Goal: Information Seeking & Learning: Compare options

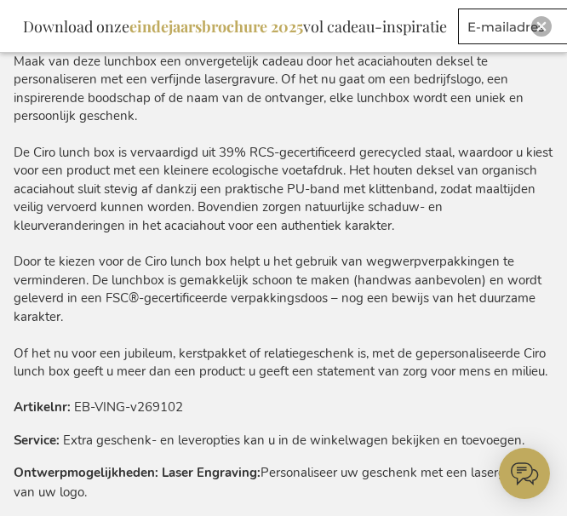
scroll to position [1653, 0]
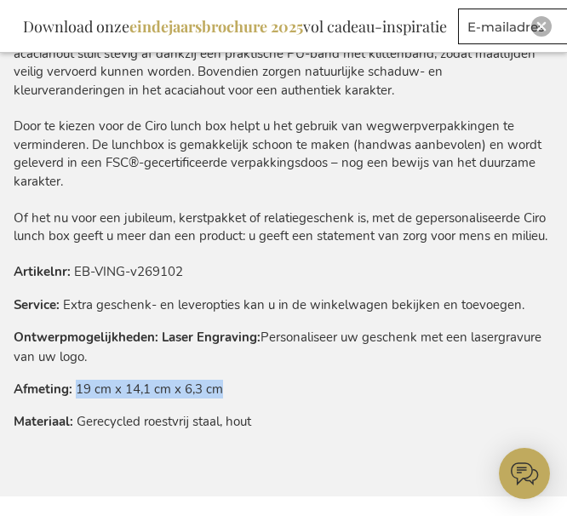
drag, startPoint x: 78, startPoint y: 389, endPoint x: 255, endPoint y: 395, distance: 177.3
click at [255, 395] on tr "Afmeting 19 cm x 14,1 cm x 6,3 cm" at bounding box center [284, 389] width 540 height 19
copy td "19 cm x 14,1 cm x 6,3 cm"
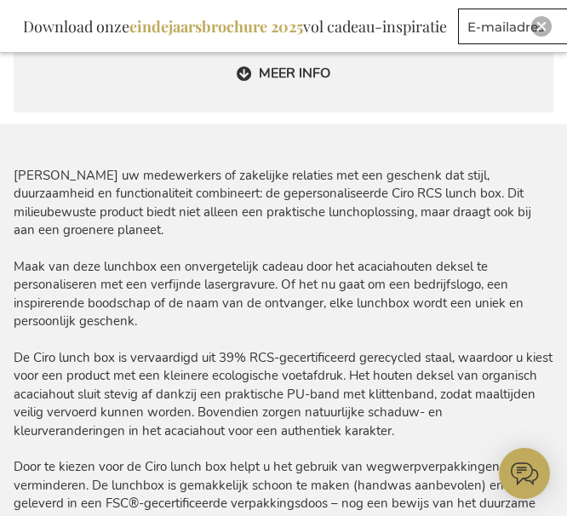
scroll to position [1483, 0]
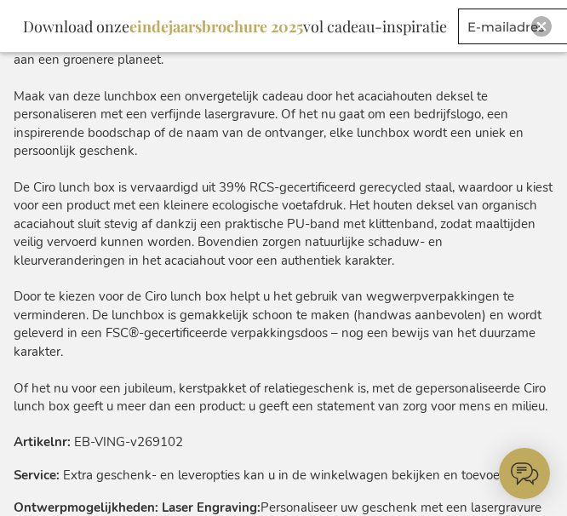
click at [146, 296] on div "Verras uw medewerkers of zakelijke relaties met een geschenk dat stijl, duurzaa…" at bounding box center [284, 207] width 540 height 420
drag, startPoint x: 151, startPoint y: 296, endPoint x: 219, endPoint y: 297, distance: 68.2
click at [219, 297] on div "Verras uw medewerkers of zakelijke relaties met een geschenk dat stijl, duurzaa…" at bounding box center [284, 207] width 540 height 420
drag, startPoint x: 147, startPoint y: 297, endPoint x: 228, endPoint y: 296, distance: 80.9
click at [228, 296] on div "Verras uw medewerkers of zakelijke relaties met een geschenk dat stijl, duurzaa…" at bounding box center [284, 207] width 540 height 420
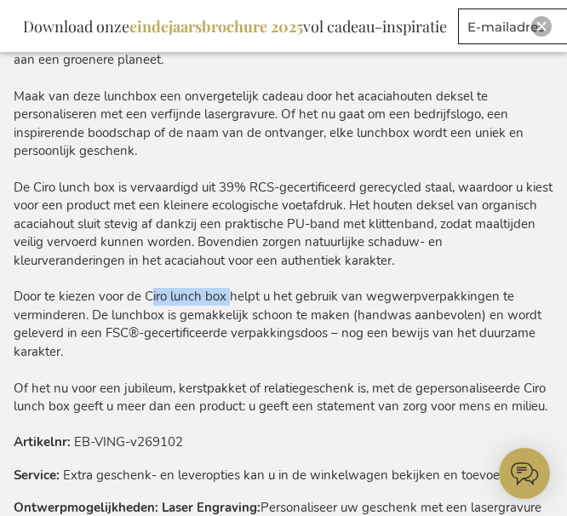
copy div "Ciro lunch box"
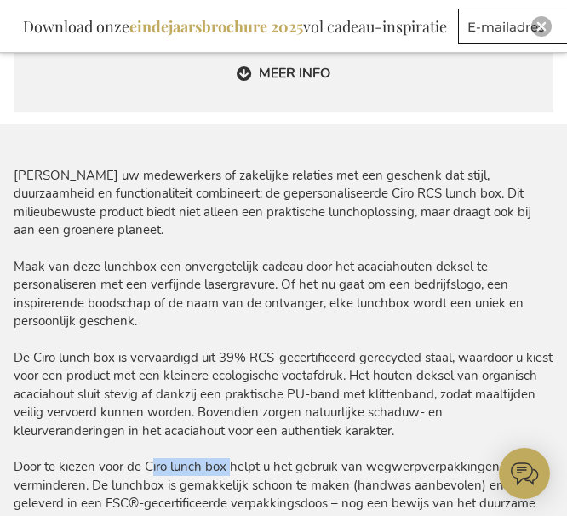
scroll to position [1398, 0]
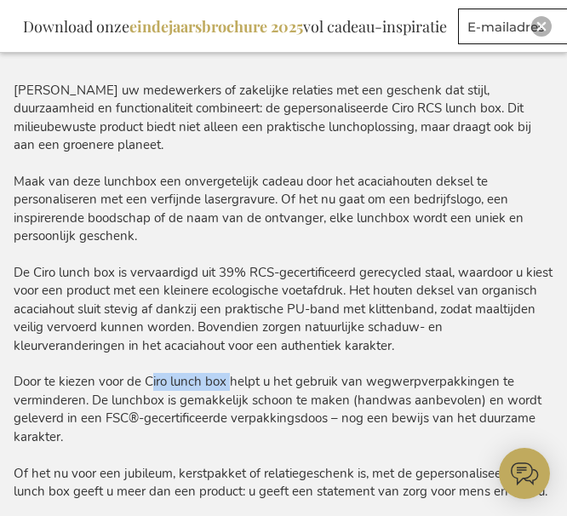
drag, startPoint x: 14, startPoint y: 268, endPoint x: 440, endPoint y: 352, distance: 434.0
click at [440, 352] on div "Verras uw medewerkers of zakelijke relaties met een geschenk dat stijl, duurzaa…" at bounding box center [284, 292] width 540 height 420
copy div "De Ciro lunch box is vervaardigd uit 39% RCS-gecertificeerd gerecycled staal, w…"
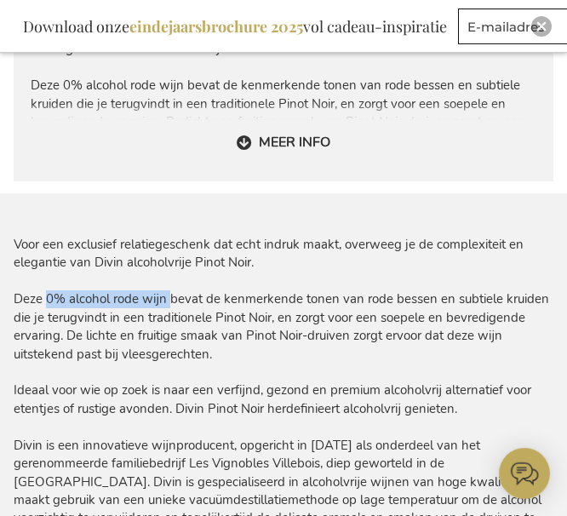
drag, startPoint x: 42, startPoint y: 298, endPoint x: 164, endPoint y: 300, distance: 121.8
click at [164, 300] on div "Voor een exclusief relatiegeschenk dat echt indruk maakt, overweeg je de comple…" at bounding box center [284, 391] width 540 height 310
copy div "0% alcohol rode wijn"
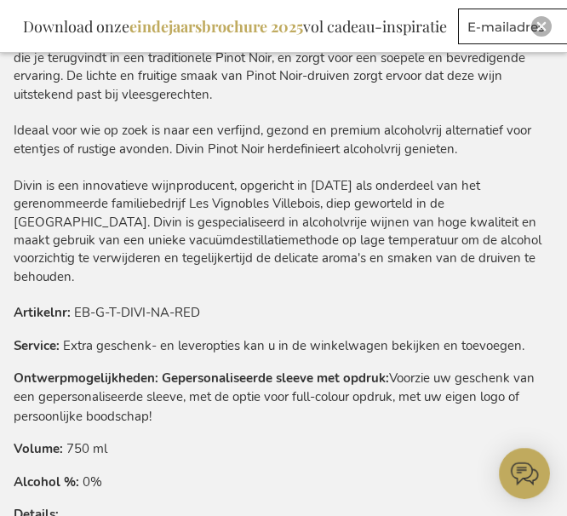
scroll to position [1583, 0]
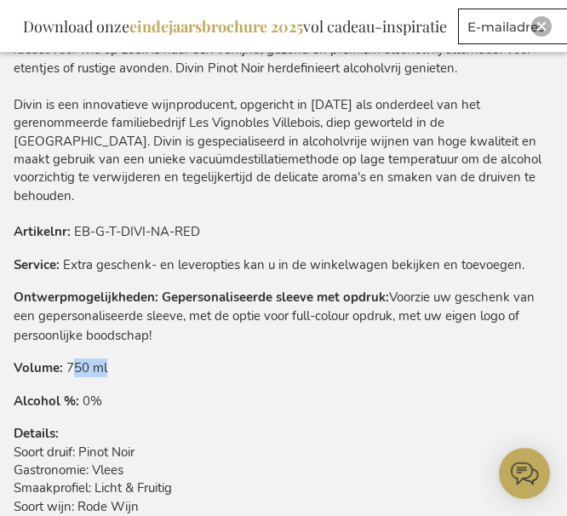
drag, startPoint x: 70, startPoint y: 351, endPoint x: 126, endPoint y: 352, distance: 56.2
click at [126, 359] on tr "Volume 750 ml" at bounding box center [284, 368] width 540 height 19
drag, startPoint x: 67, startPoint y: 350, endPoint x: 123, endPoint y: 350, distance: 56.2
click at [123, 359] on tr "Volume 750 ml" at bounding box center [284, 368] width 540 height 19
copy td "750 ml"
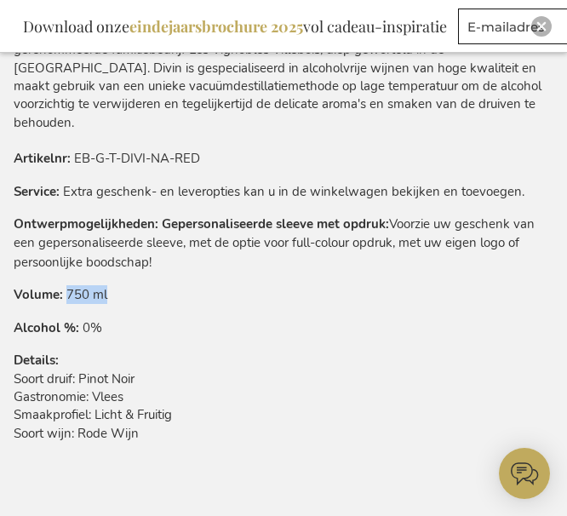
scroll to position [1668, 0]
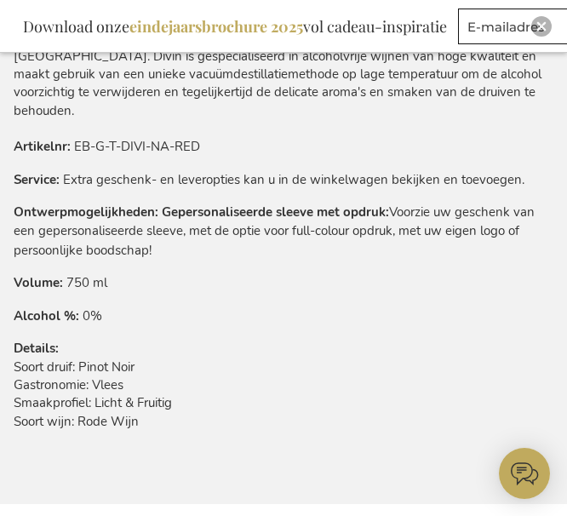
click at [89, 359] on td "Soort druif: Pinot Noir Gastronomie: Vlees Smaakprofiel: Licht & Fruitig Soort …" at bounding box center [284, 400] width 540 height 82
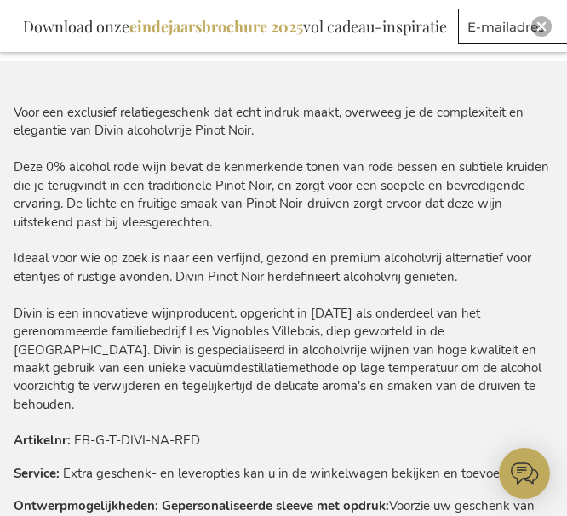
scroll to position [1328, 0]
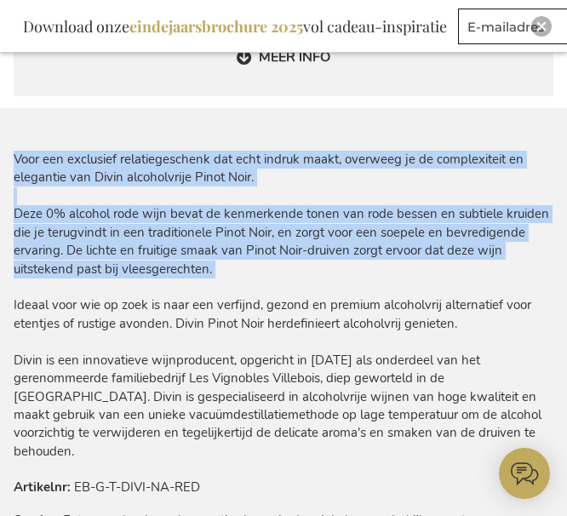
drag, startPoint x: 9, startPoint y: 211, endPoint x: 250, endPoint y: 284, distance: 251.9
click at [250, 284] on main "Ga naar het einde van de afbeeldingen-gallerij Ga naar het begin van de afbeeld…" at bounding box center [283, 139] width 567 height 2355
click at [256, 284] on div "Voor een exclusief relatiegeschenk dat echt indruk maakt, overweeg je de comple…" at bounding box center [284, 306] width 540 height 310
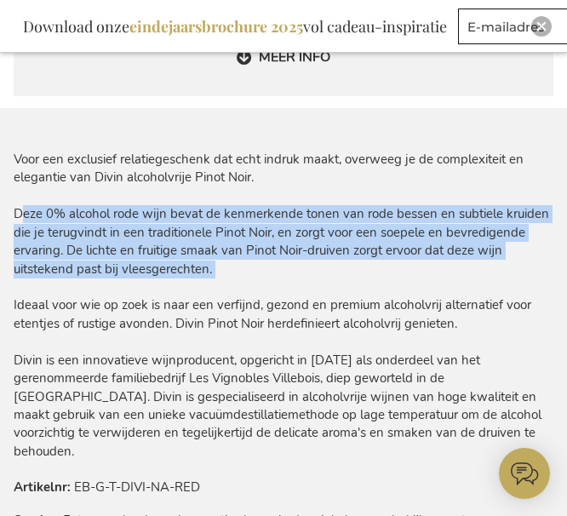
drag, startPoint x: 270, startPoint y: 283, endPoint x: 16, endPoint y: 216, distance: 262.4
click at [16, 216] on div "Voor een exclusief relatiegeschenk dat echt indruk maakt, overweeg je de comple…" at bounding box center [284, 306] width 540 height 310
copy div "Deze 0% alcohol rode wijn bevat de kenmerkende tonen van rode bessen en subtiel…"
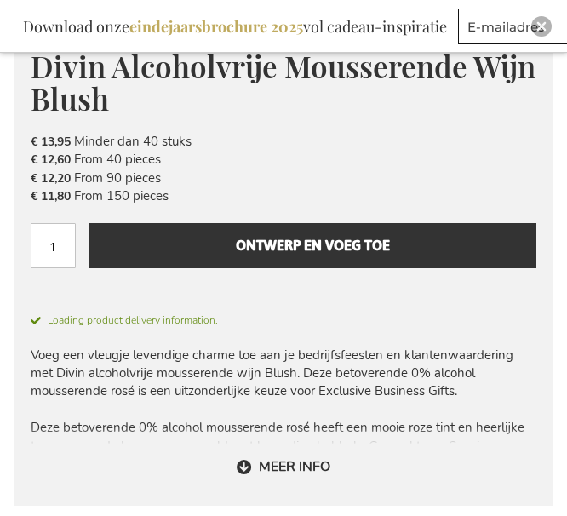
scroll to position [892, 0]
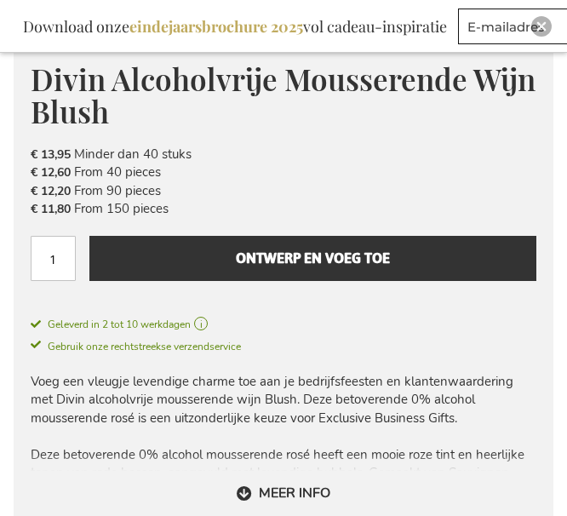
click at [118, 89] on span "Divin Alcoholvrije Mousserende Wijn Blush" at bounding box center [283, 95] width 505 height 73
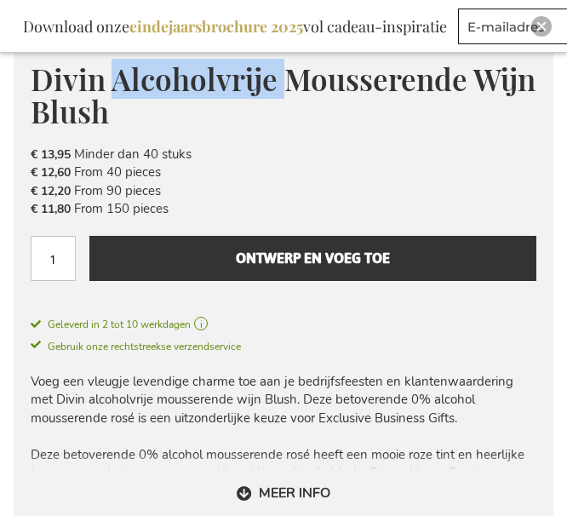
click at [118, 89] on span "Divin Alcoholvrije Mousserende Wijn Blush" at bounding box center [283, 95] width 505 height 73
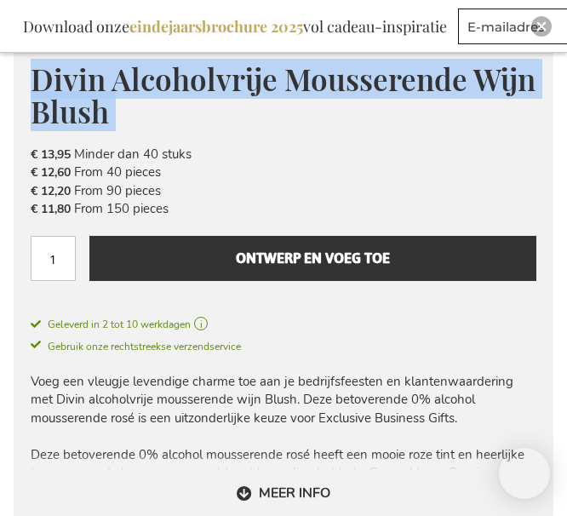
click at [118, 89] on span "Divin Alcoholvrije Mousserende Wijn Blush" at bounding box center [283, 95] width 505 height 73
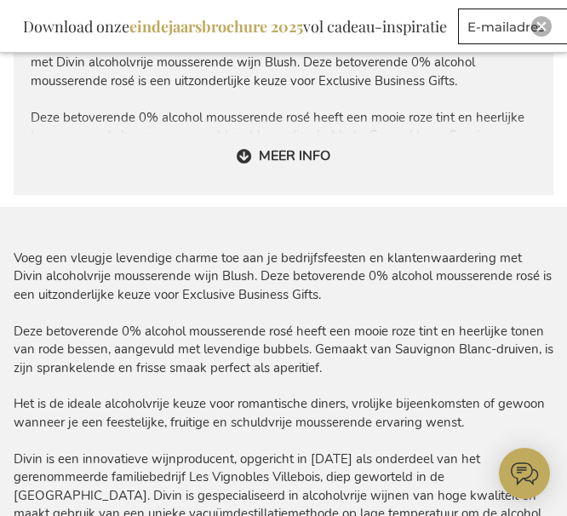
scroll to position [1318, 0]
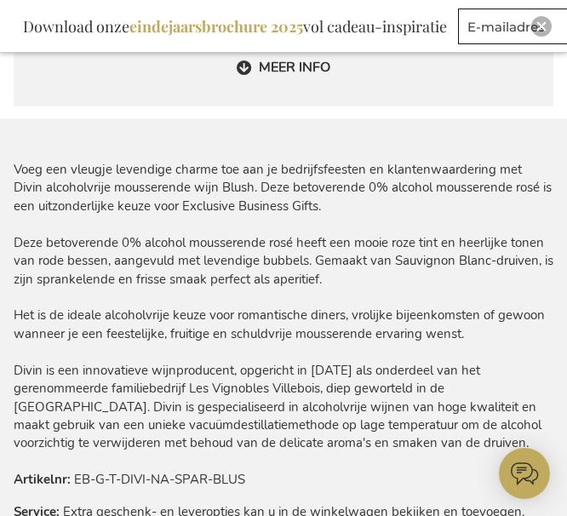
drag, startPoint x: 16, startPoint y: 238, endPoint x: 323, endPoint y: 282, distance: 309.7
click at [323, 282] on div "Voeg een vleugje levendige charme toe aan je bedrijfsfeesten en klantenwaarderi…" at bounding box center [284, 307] width 540 height 292
copy div "Deze betoverende 0% alcohol mousserende rosé heeft een mooie roze tint en heerl…"
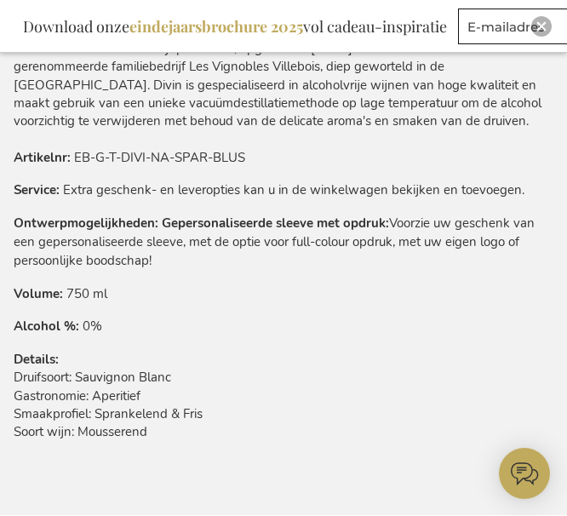
scroll to position [1658, 0]
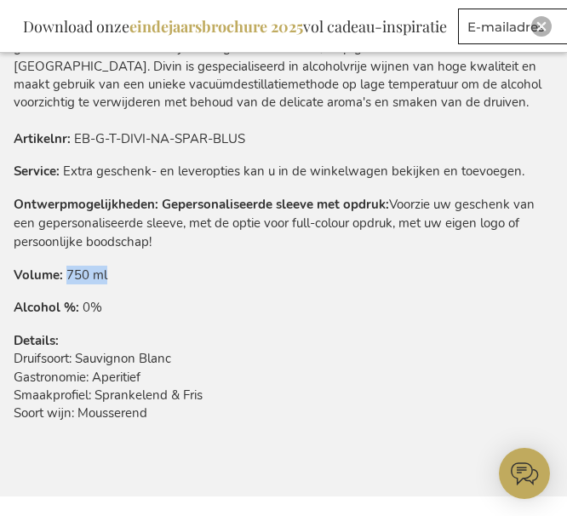
drag, startPoint x: 66, startPoint y: 273, endPoint x: 112, endPoint y: 276, distance: 46.9
click at [112, 276] on tr "Volume 750 ml" at bounding box center [284, 275] width 540 height 19
copy td "750 ml"
drag, startPoint x: 76, startPoint y: 358, endPoint x: 190, endPoint y: 365, distance: 114.4
click at [190, 365] on td "Druifsoort: Sauvignon Blanc Gastronomie: Aperitief Smaakprofiel: Sprankelend & …" at bounding box center [284, 391] width 540 height 82
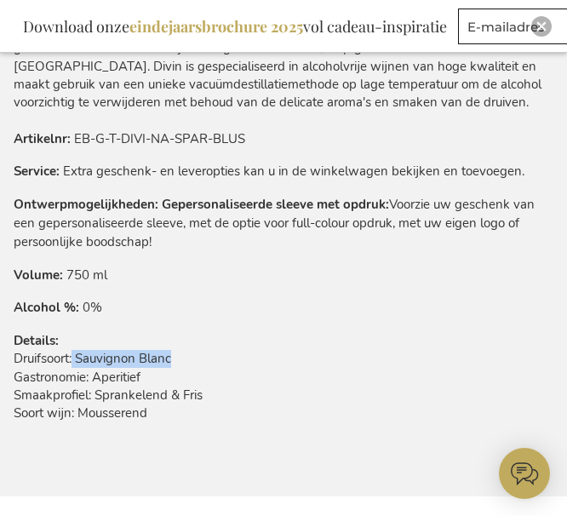
copy td "Sauvignon Blanc"
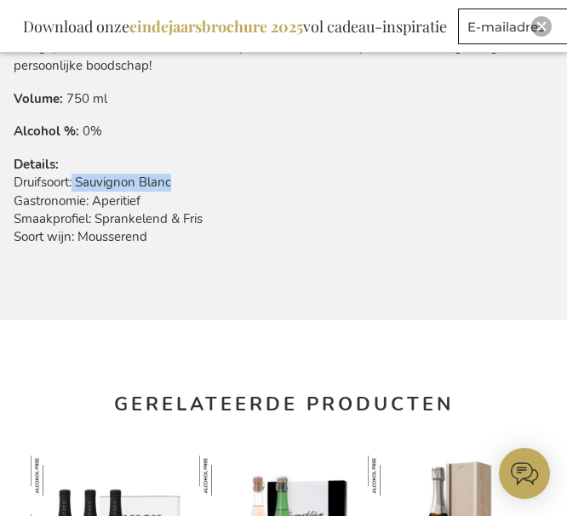
scroll to position [1743, 0]
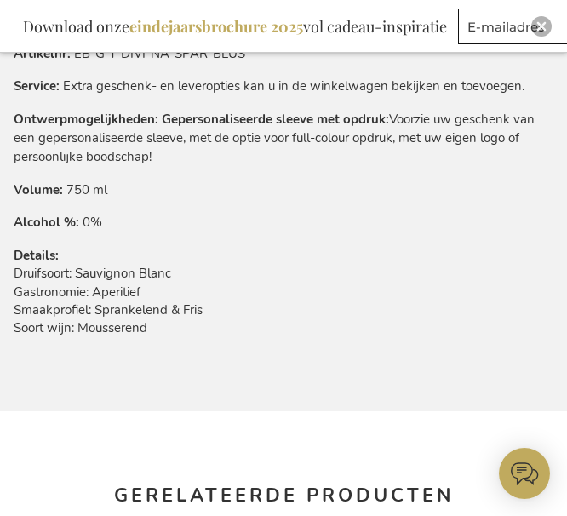
click at [223, 214] on tr "Alcohol % 0%" at bounding box center [284, 222] width 540 height 19
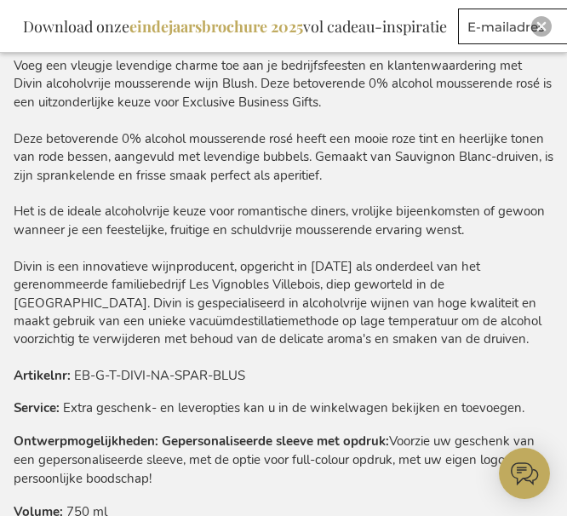
scroll to position [1403, 0]
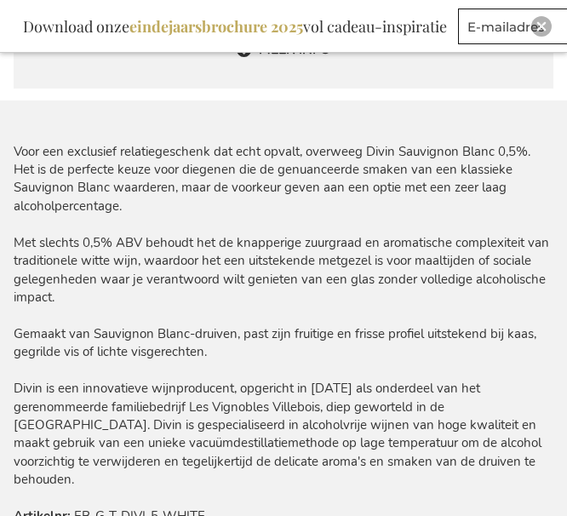
scroll to position [1335, 0]
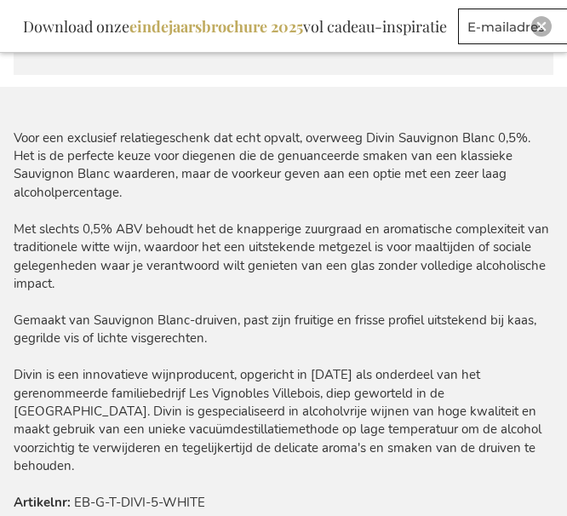
click at [14, 231] on div "Voor een exclusief relatiegeschenk dat echt opvalt, overweeg Divin Sauvignon Bl…" at bounding box center [284, 302] width 540 height 347
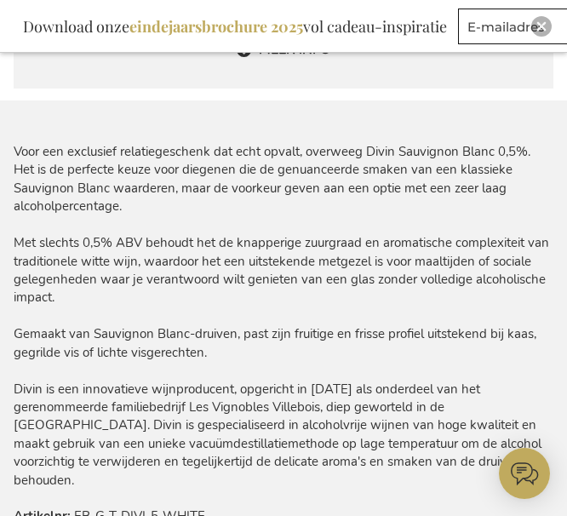
scroll to position [0, 0]
drag, startPoint x: 15, startPoint y: 241, endPoint x: 78, endPoint y: 292, distance: 81.1
click at [78, 292] on div "Voor een exclusief relatiegeschenk dat echt opvalt, overweeg Divin Sauvignon Bl…" at bounding box center [284, 316] width 540 height 347
copy div "Met slechts 0,5% ABV behoudt het de knapperige zuurgraad en aromatische complex…"
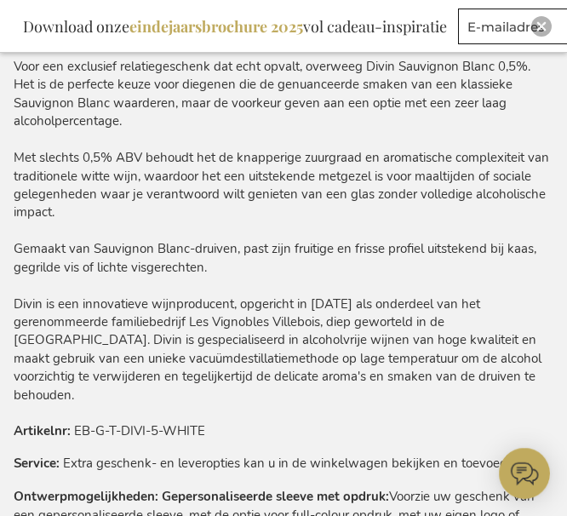
scroll to position [1591, 0]
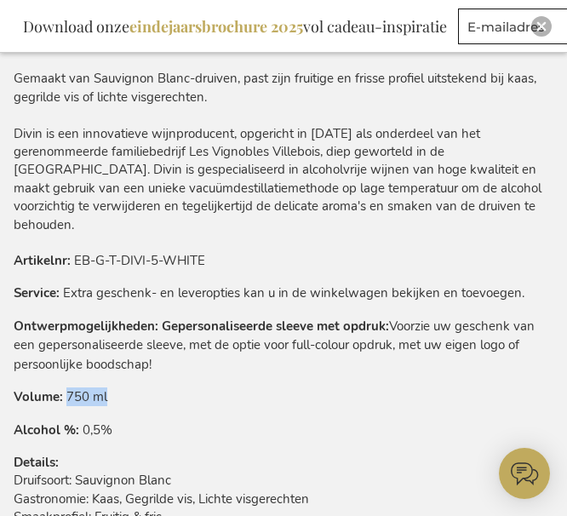
drag, startPoint x: 66, startPoint y: 378, endPoint x: 141, endPoint y: 378, distance: 74.9
click at [141, 388] on tr "Volume 750 ml" at bounding box center [284, 397] width 540 height 19
copy td "750 ml"
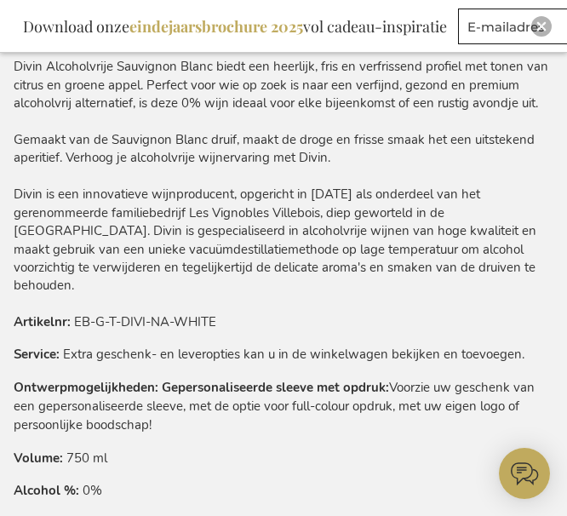
scroll to position [1388, 0]
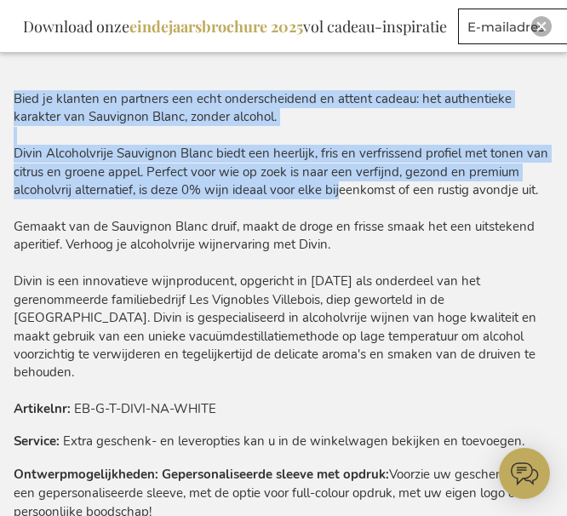
drag, startPoint x: 10, startPoint y: 151, endPoint x: 337, endPoint y: 184, distance: 328.7
click at [337, 184] on main "Ga naar het einde van de afbeeldingen-gallerij Ga naar het begin van de afbeeld…" at bounding box center [283, 79] width 567 height 2356
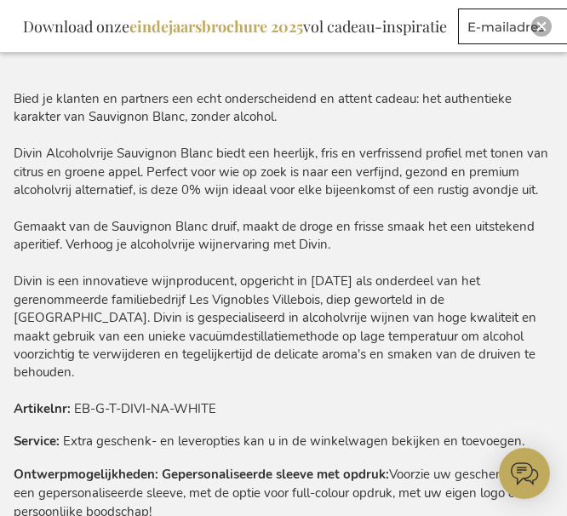
click at [352, 205] on div "Bied je klanten en partners een echt onderscheidend en attent cadeau: het authe…" at bounding box center [284, 236] width 540 height 292
drag, startPoint x: 542, startPoint y: 192, endPoint x: 12, endPoint y: 153, distance: 531.2
click at [12, 153] on main "Ga naar het einde van de afbeeldingen-gallerij Ga naar het begin van de afbeeld…" at bounding box center [283, 79] width 567 height 2356
copy div "Bied je klanten en partners een echt onderscheidend en attent cadeau: het authe…"
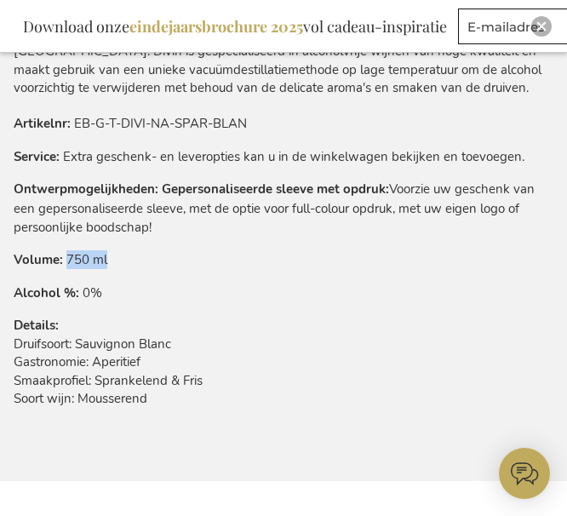
drag, startPoint x: 66, startPoint y: 256, endPoint x: 133, endPoint y: 255, distance: 67.3
click at [133, 255] on tr "Volume 750 ml" at bounding box center [284, 259] width 540 height 19
copy td "750 ml"
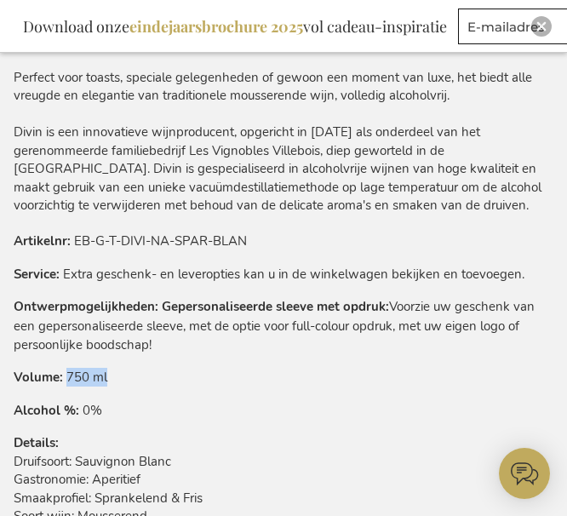
scroll to position [1399, 0]
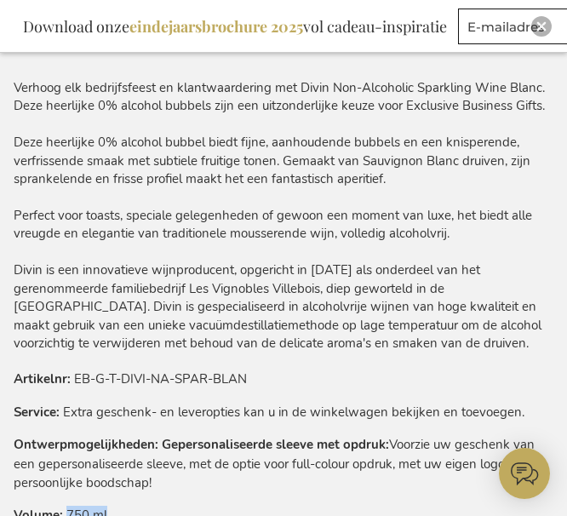
drag, startPoint x: 16, startPoint y: 143, endPoint x: 387, endPoint y: 186, distance: 372.9
click at [387, 186] on div "Verhoog elk bedrijfsfeest en klantwaardering met Divin Non-Alcoholic Sparkling …" at bounding box center [284, 215] width 540 height 273
copy div "Deze heerlijke 0% alcohol bubbel biedt fijne, aanhoudende bubbels en een knispe…"
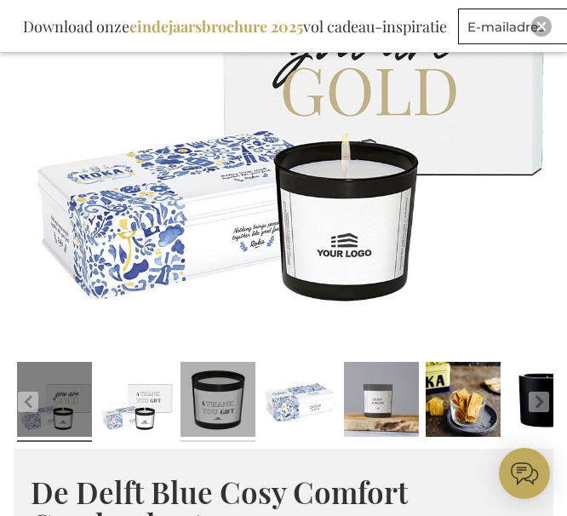
click at [226, 412] on link at bounding box center [218, 402] width 75 height 94
